Goal: Information Seeking & Learning: Learn about a topic

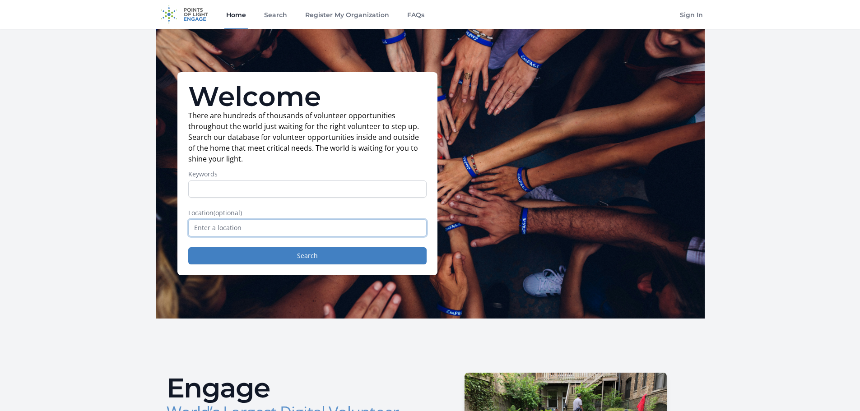
click at [221, 227] on input "text" at bounding box center [307, 227] width 238 height 17
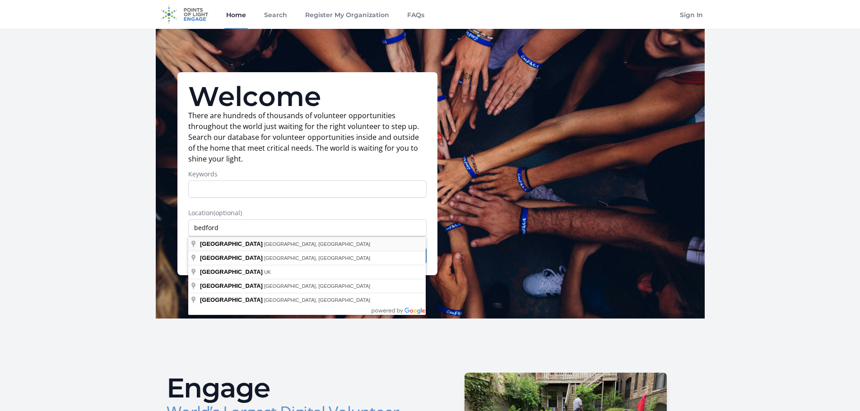
type input "[GEOGRAPHIC_DATA], [GEOGRAPHIC_DATA], [GEOGRAPHIC_DATA]"
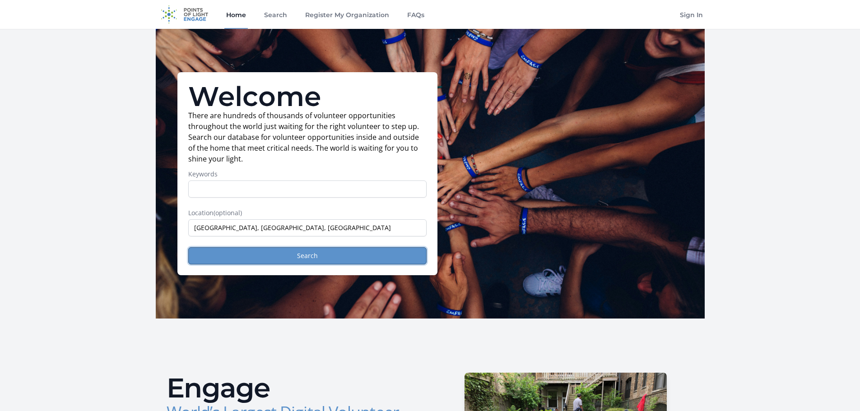
click at [256, 256] on button "Search" at bounding box center [307, 255] width 238 height 17
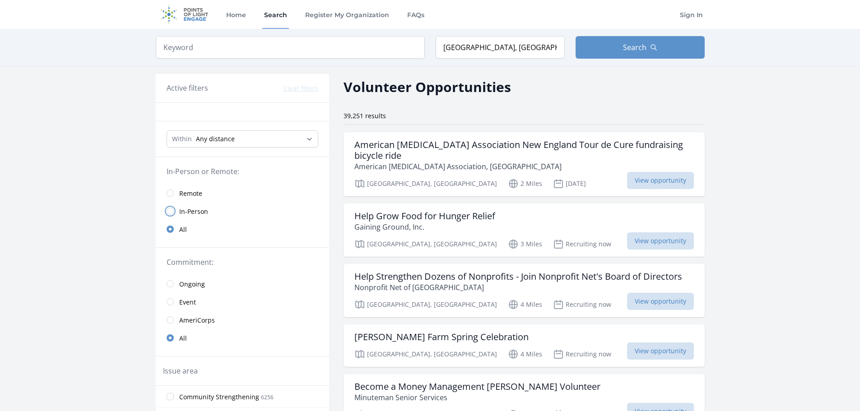
click at [169, 210] on input "radio" at bounding box center [170, 211] width 7 height 7
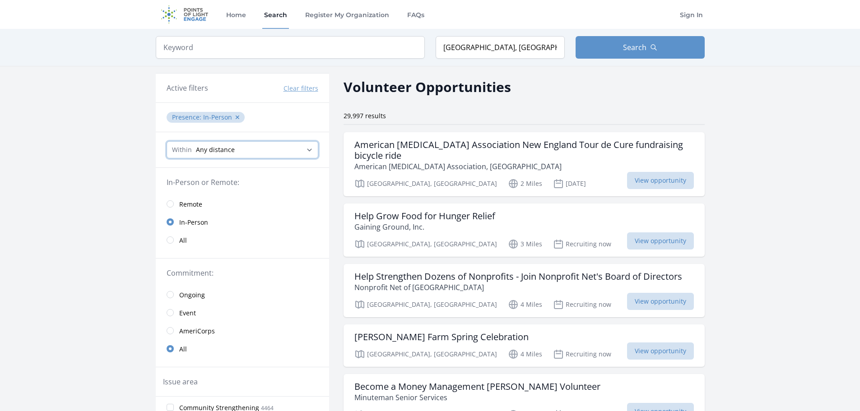
click at [185, 152] on select "Any distance , 5 Miles , 20 Miles , 50 Miles , 100 Miles" at bounding box center [243, 149] width 152 height 17
select select "32186"
click at [167, 141] on select "Any distance , 5 Miles , 20 Miles , 50 Miles , 100 Miles" at bounding box center [243, 149] width 152 height 17
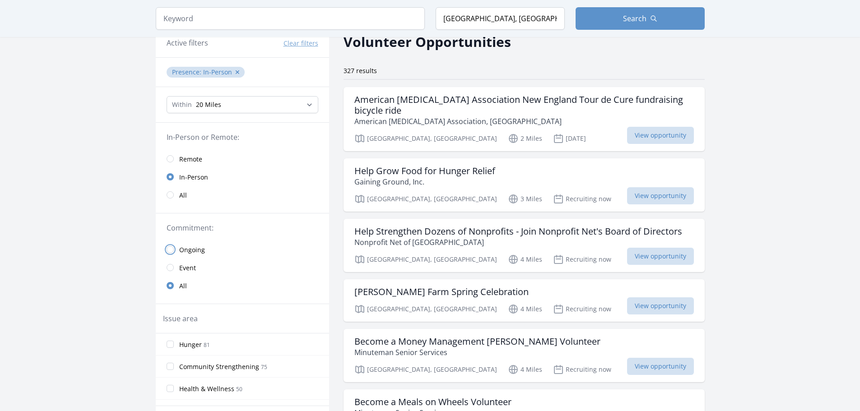
click at [171, 250] on input "radio" at bounding box center [170, 249] width 7 height 7
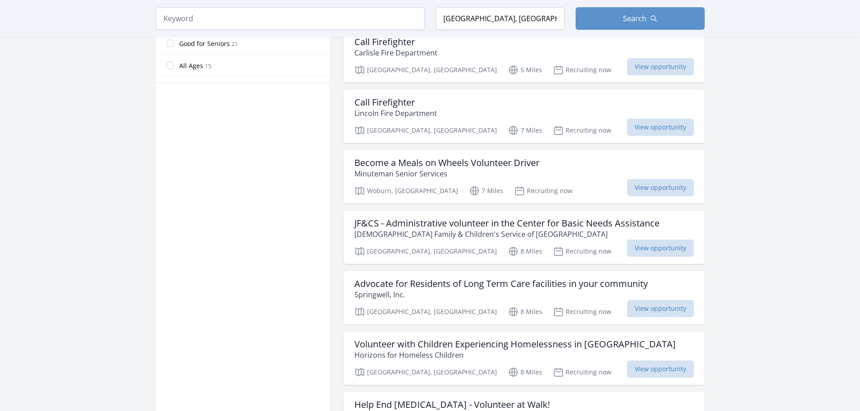
scroll to position [632, 0]
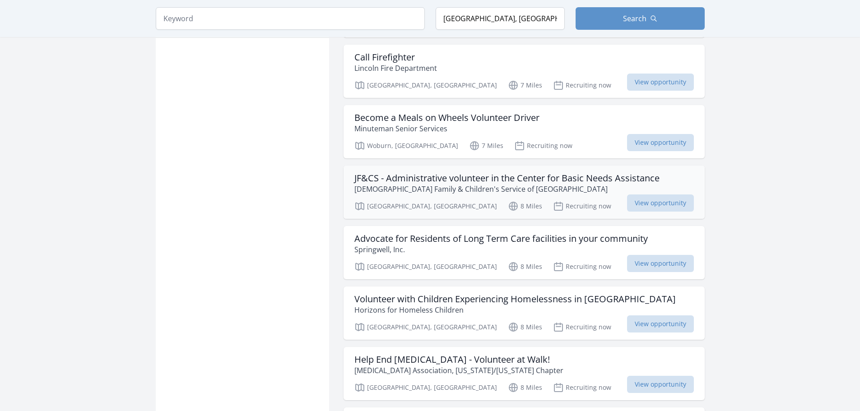
click at [556, 178] on h3 "JF&CS - Administrative volunteer in the Center for Basic Needs Assistance" at bounding box center [506, 178] width 305 height 11
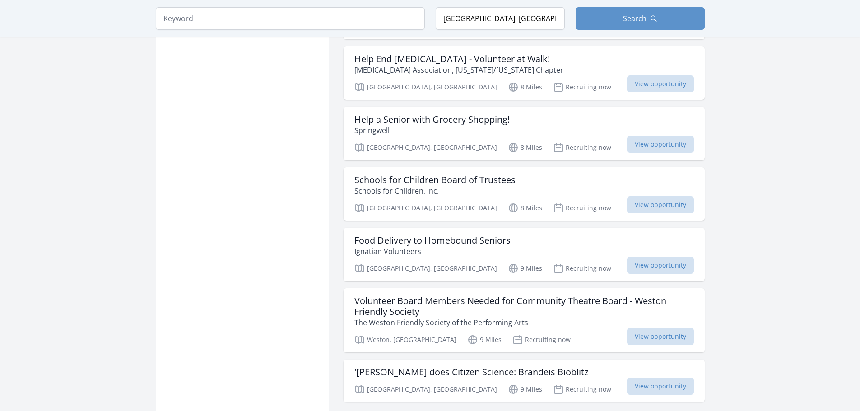
scroll to position [948, 0]
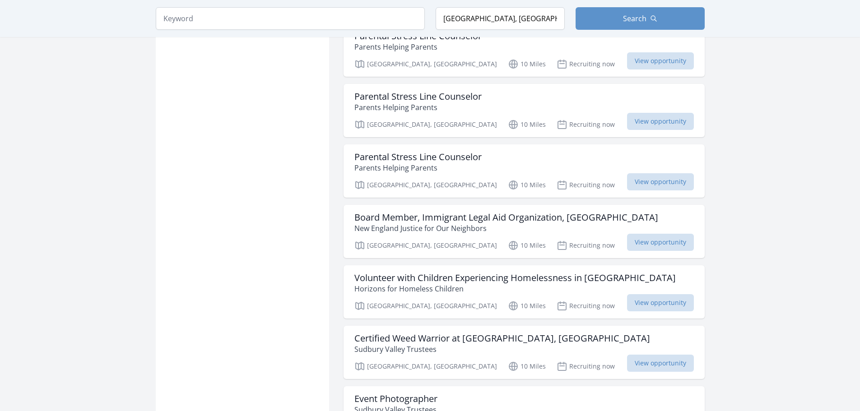
scroll to position [2076, 0]
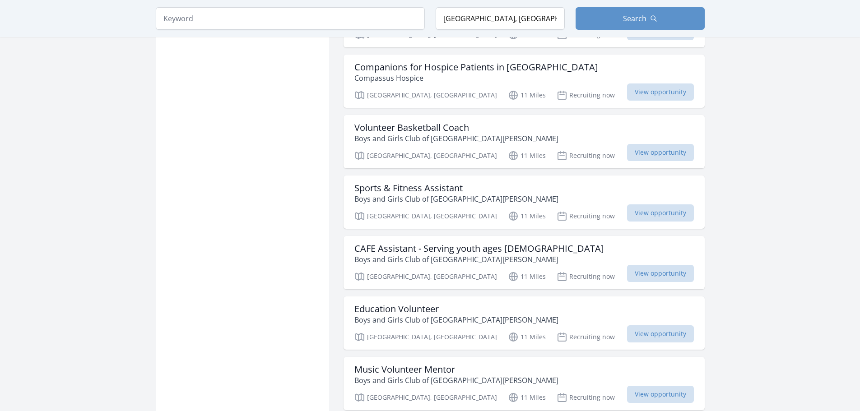
scroll to position [2889, 0]
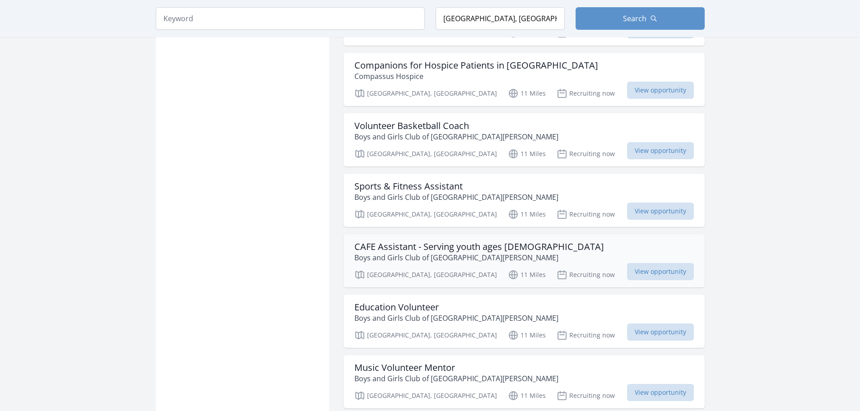
click at [509, 241] on h3 "CAFE Assistant - Serving youth ages [DEMOGRAPHIC_DATA]" at bounding box center [479, 246] width 250 height 11
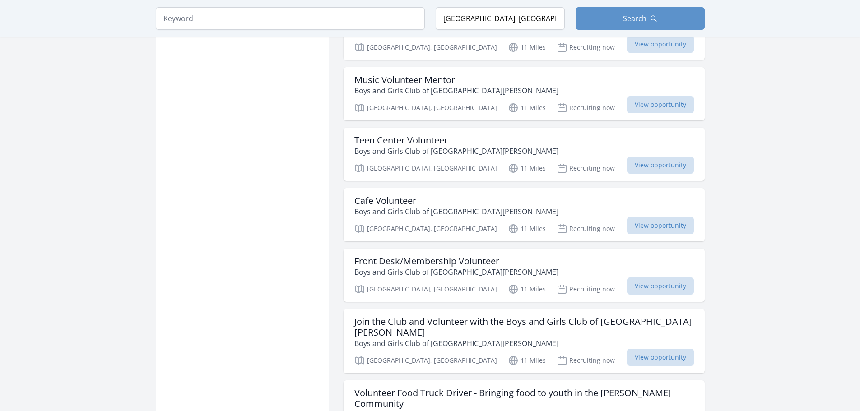
scroll to position [3178, 0]
click at [392, 255] on h3 "Front Desk/Membership Volunteer" at bounding box center [456, 260] width 204 height 11
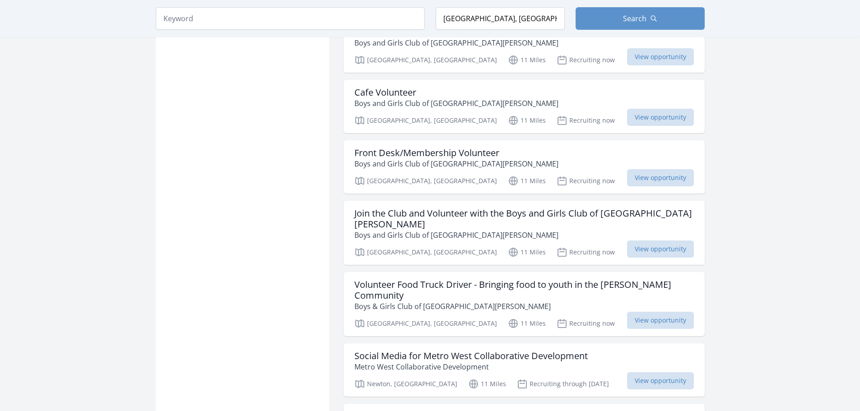
scroll to position [3286, 0]
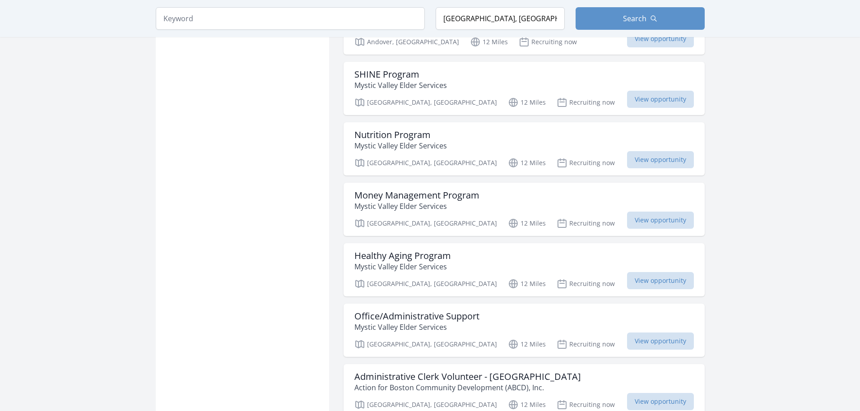
scroll to position [4008, 0]
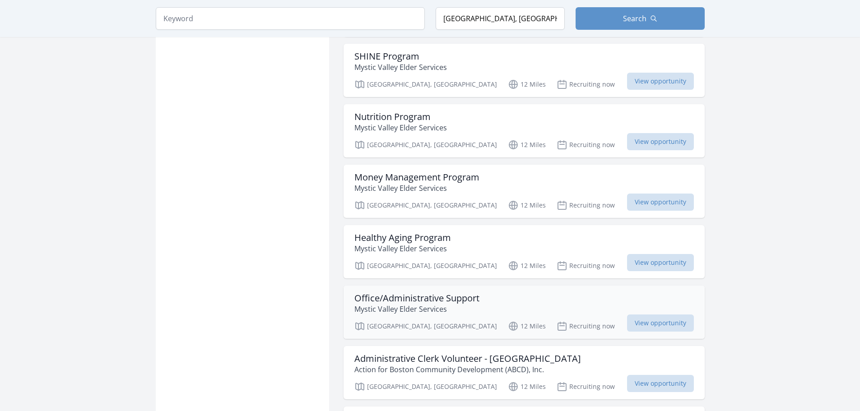
click at [395, 293] on h3 "Office/Administrative Support" at bounding box center [416, 298] width 125 height 11
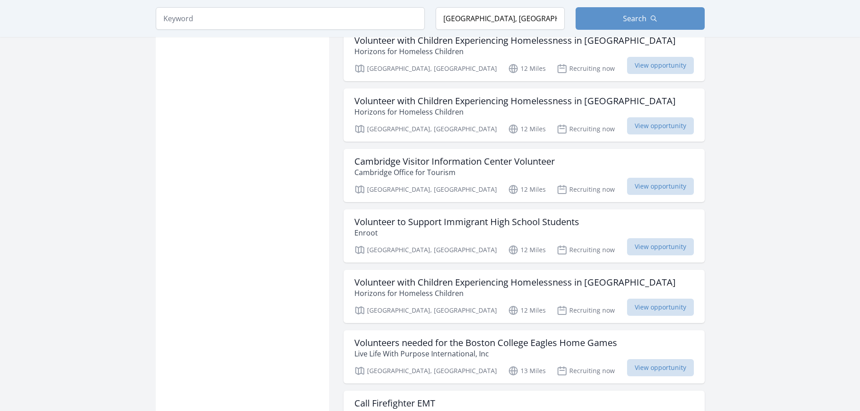
scroll to position [4387, 0]
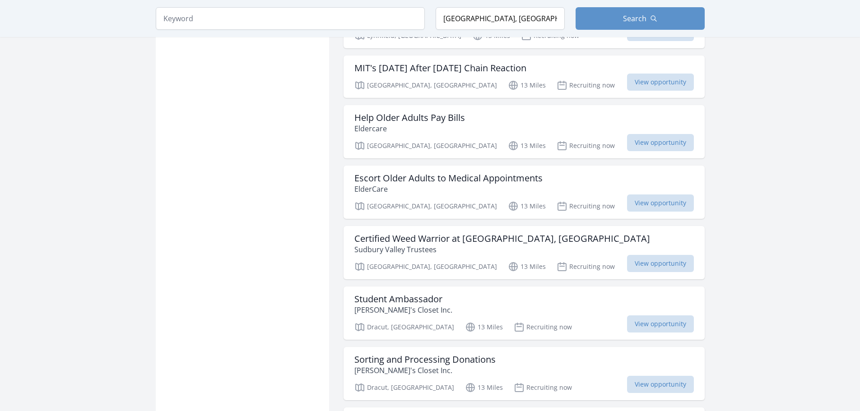
scroll to position [4785, 0]
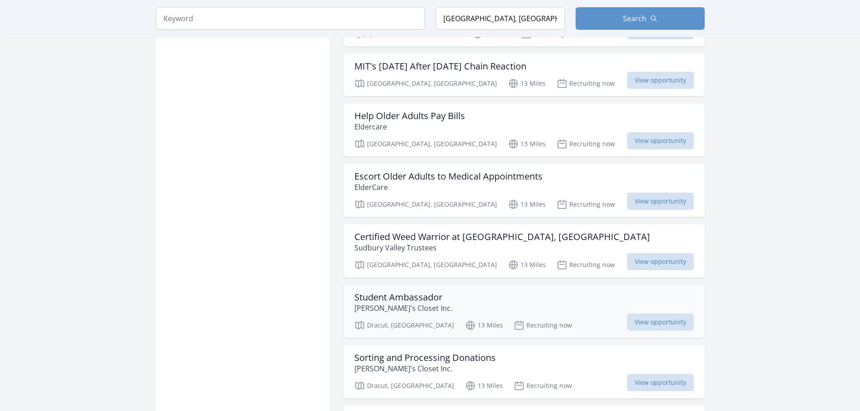
click at [372, 292] on h3 "Student Ambassador" at bounding box center [403, 297] width 98 height 11
click at [405, 353] on h3 "Sorting and Processing Donations" at bounding box center [424, 358] width 141 height 11
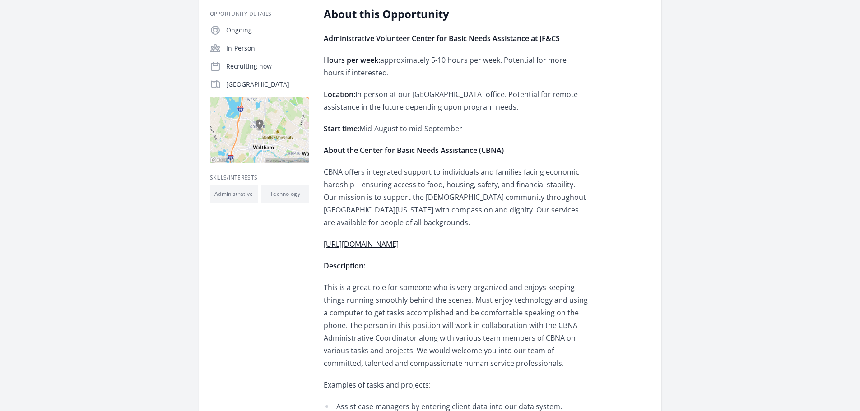
scroll to position [226, 0]
